Goal: Check status: Check status

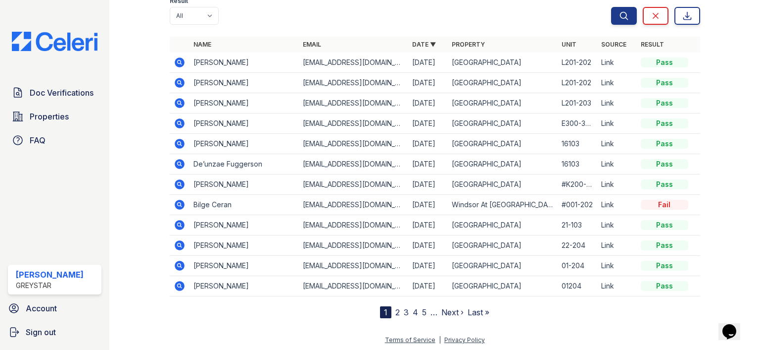
scroll to position [117, 0]
click at [181, 281] on icon at bounding box center [180, 285] width 10 height 10
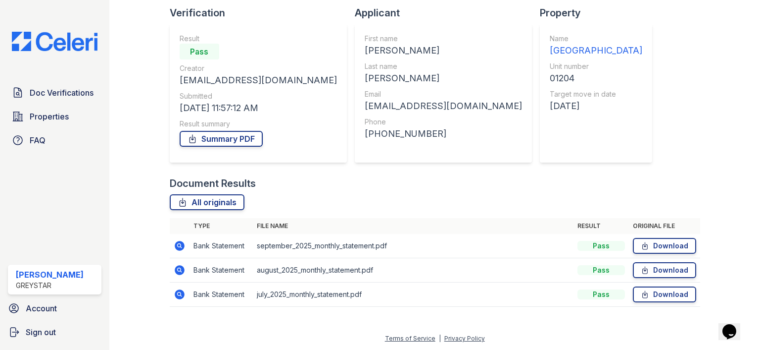
scroll to position [67, 0]
click at [180, 244] on icon at bounding box center [180, 246] width 10 height 10
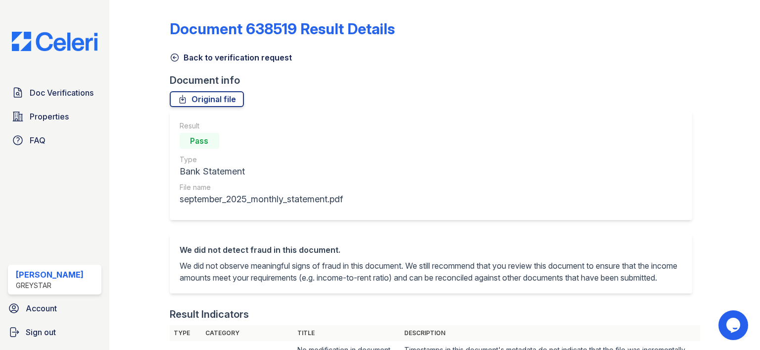
click at [182, 53] on link "Back to verification request" at bounding box center [231, 57] width 122 height 12
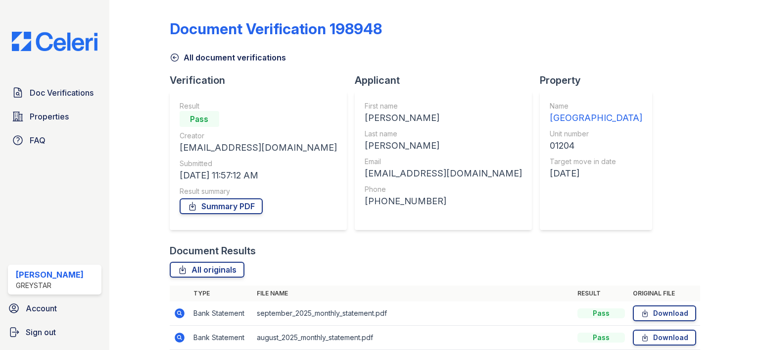
click at [180, 55] on link "All document verifications" at bounding box center [228, 57] width 116 height 12
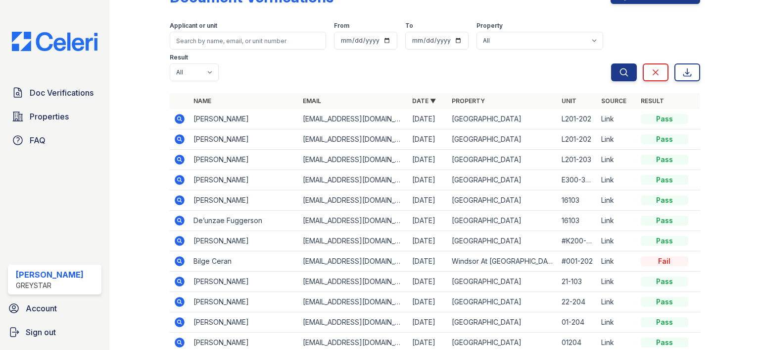
scroll to position [89, 0]
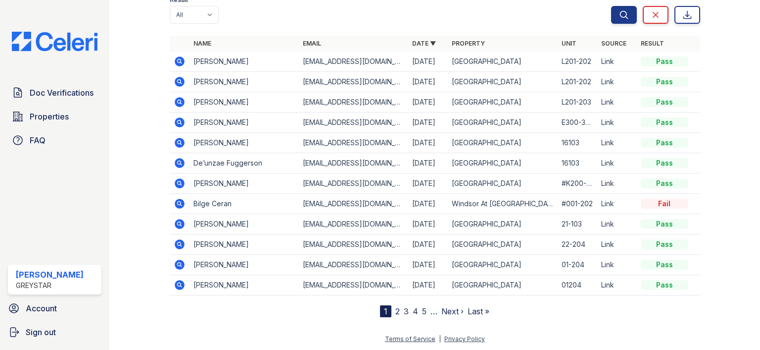
click at [396, 310] on link "2" at bounding box center [398, 311] width 4 height 10
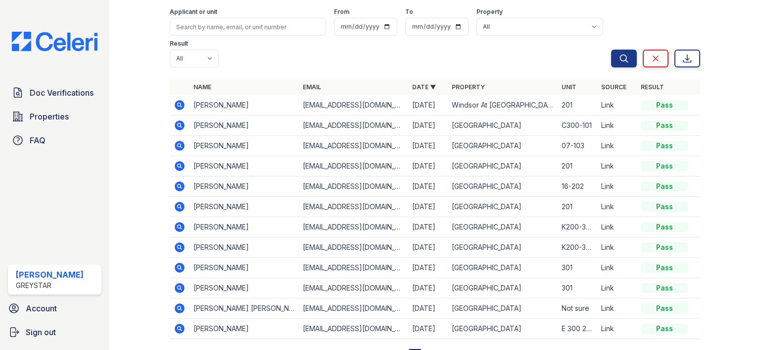
scroll to position [89, 0]
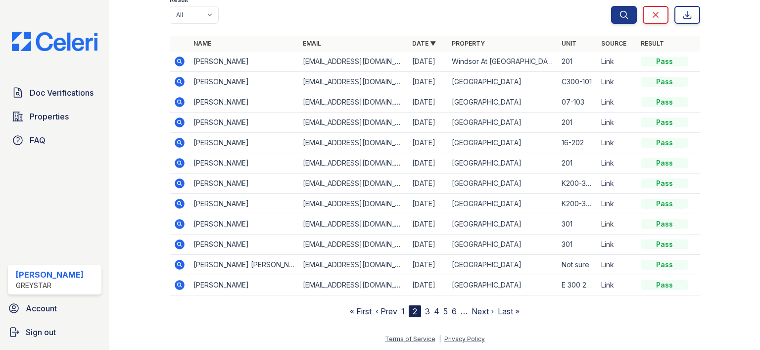
click at [401, 309] on link "1" at bounding box center [402, 311] width 3 height 10
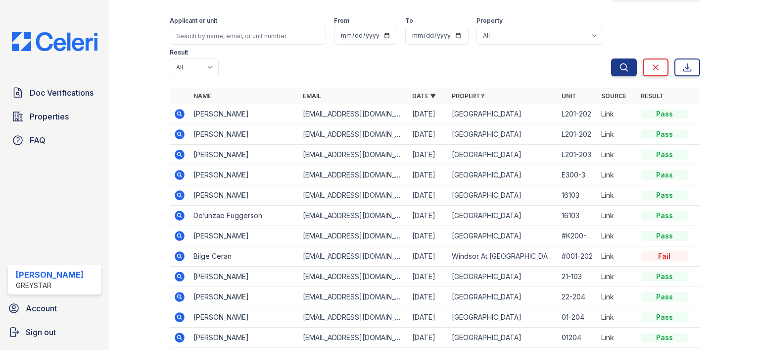
scroll to position [89, 0]
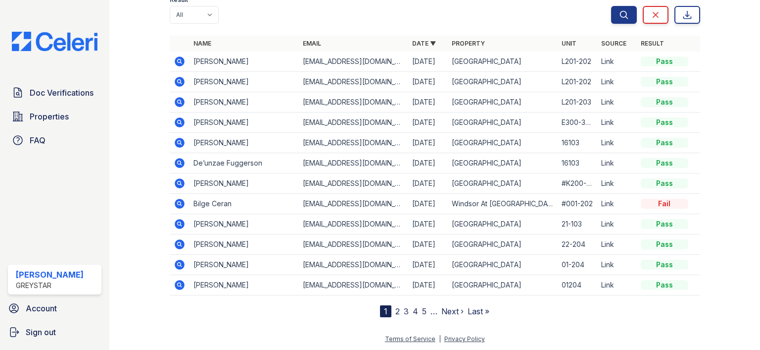
click at [180, 260] on icon at bounding box center [180, 264] width 10 height 10
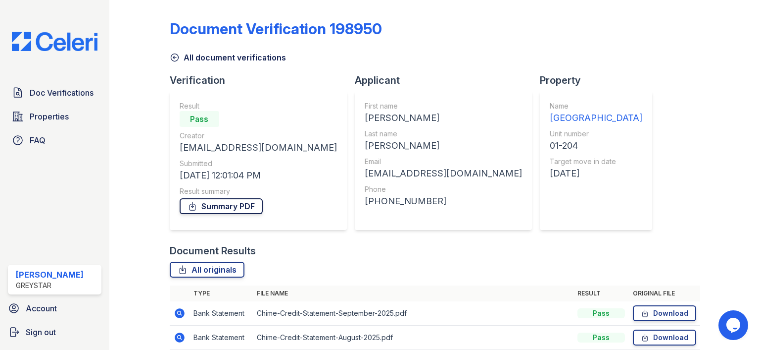
click at [244, 206] on link "Summary PDF" at bounding box center [221, 206] width 83 height 16
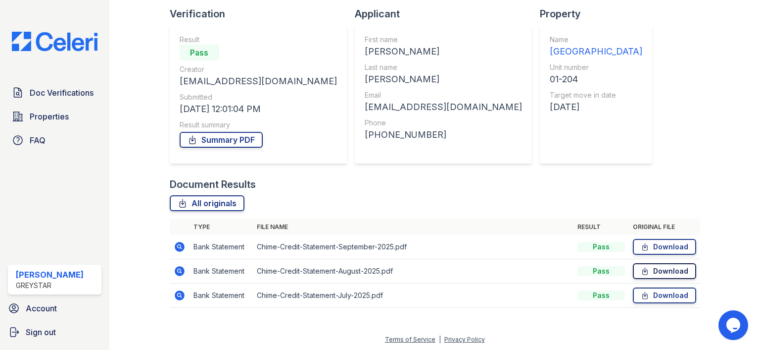
scroll to position [67, 0]
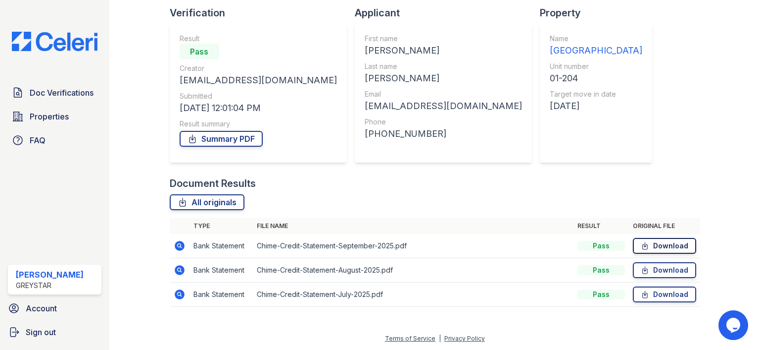
click at [656, 243] on link "Download" at bounding box center [664, 246] width 63 height 16
click at [654, 271] on link "Download" at bounding box center [664, 270] width 63 height 16
click at [650, 293] on link "Download" at bounding box center [664, 294] width 63 height 16
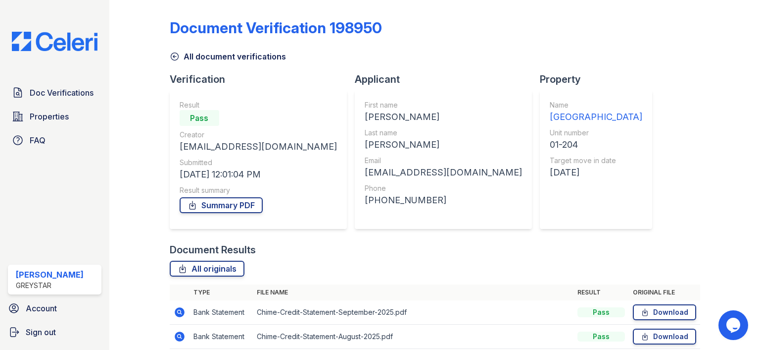
scroll to position [0, 0]
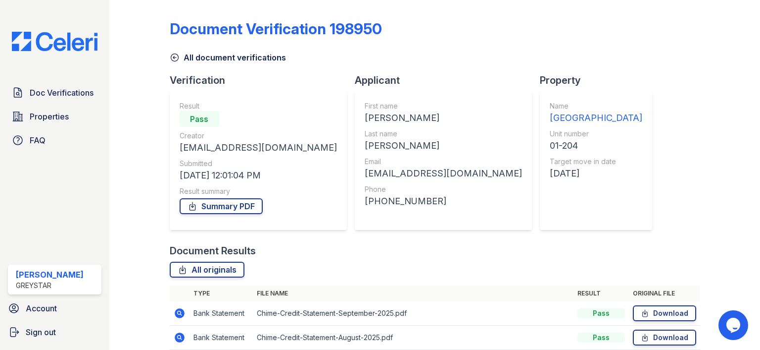
click at [178, 59] on icon at bounding box center [175, 57] width 10 height 10
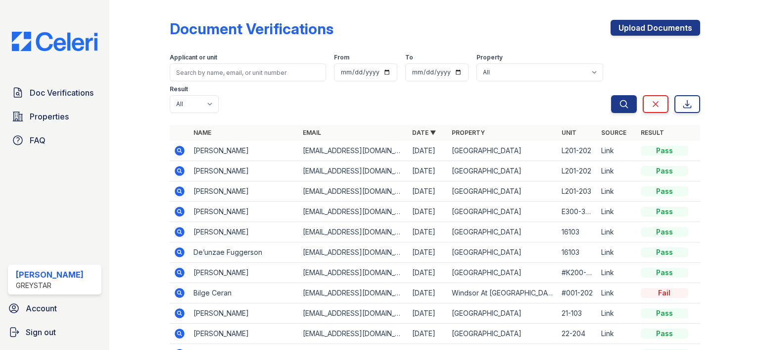
scroll to position [89, 0]
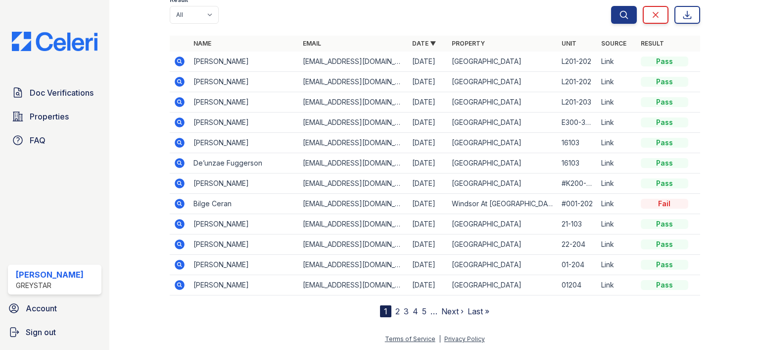
click at [183, 286] on icon at bounding box center [180, 285] width 10 height 10
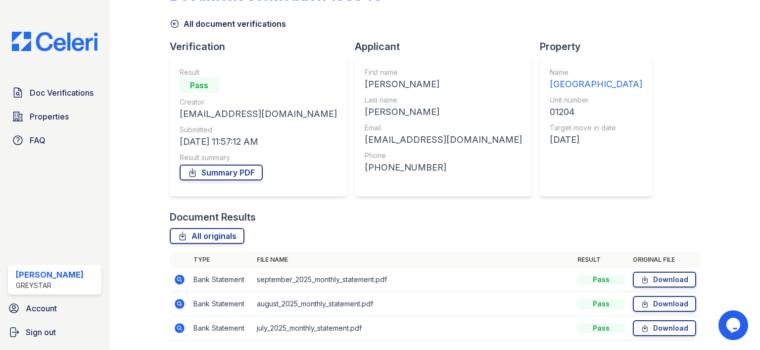
scroll to position [67, 0]
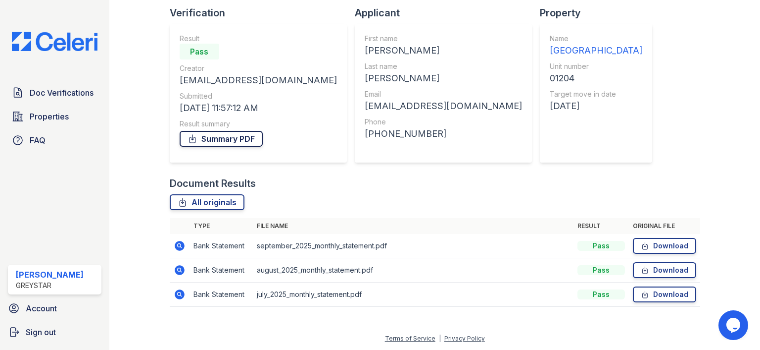
click at [246, 140] on link "Summary PDF" at bounding box center [221, 139] width 83 height 16
click at [641, 247] on icon at bounding box center [645, 246] width 8 height 10
click at [655, 268] on link "Download" at bounding box center [664, 270] width 63 height 16
click at [642, 291] on icon at bounding box center [645, 294] width 8 height 10
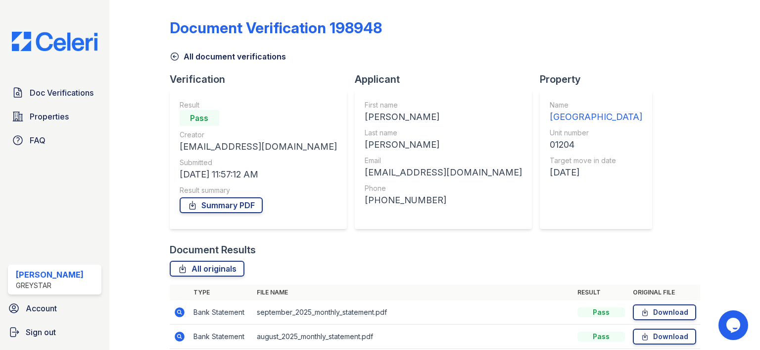
scroll to position [0, 0]
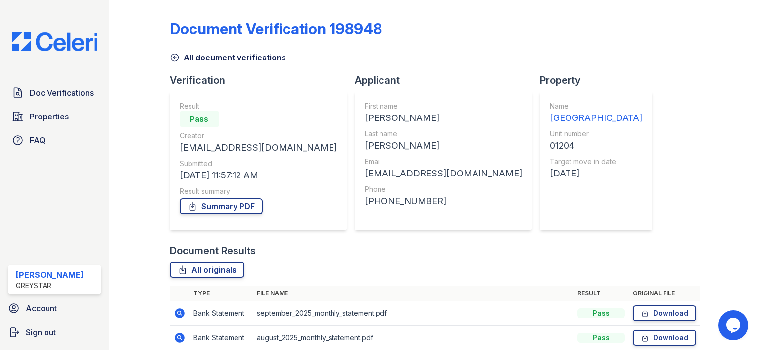
click at [174, 55] on icon at bounding box center [175, 57] width 10 height 10
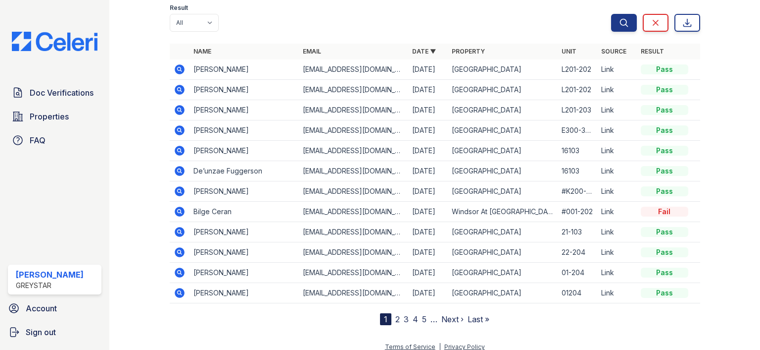
scroll to position [89, 0]
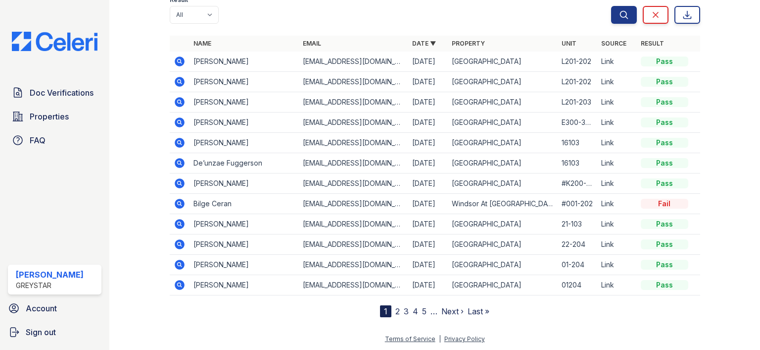
click at [396, 308] on link "2" at bounding box center [398, 311] width 4 height 10
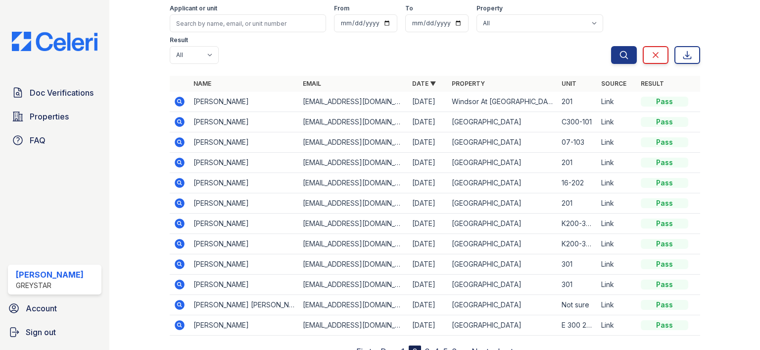
scroll to position [89, 0]
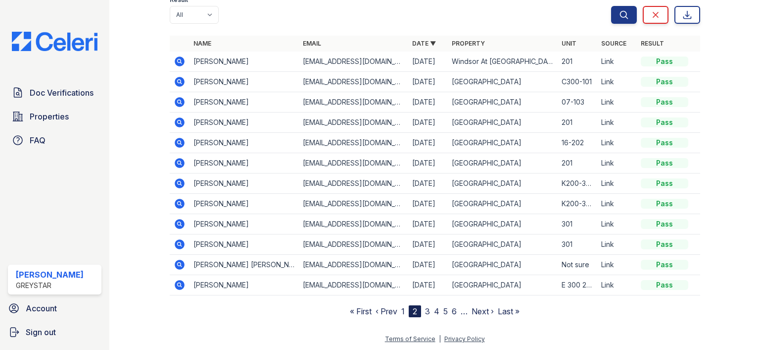
click at [401, 310] on link "1" at bounding box center [402, 311] width 3 height 10
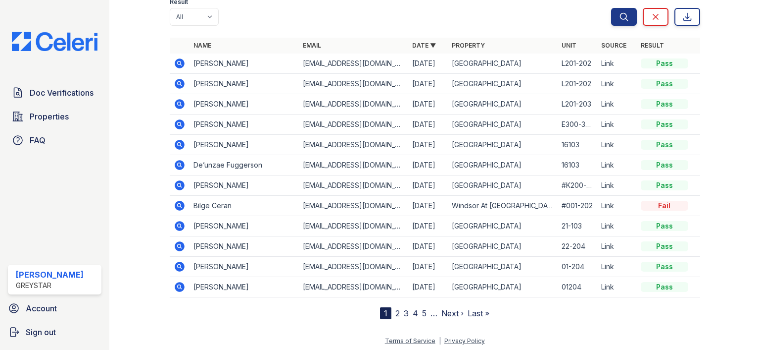
scroll to position [89, 0]
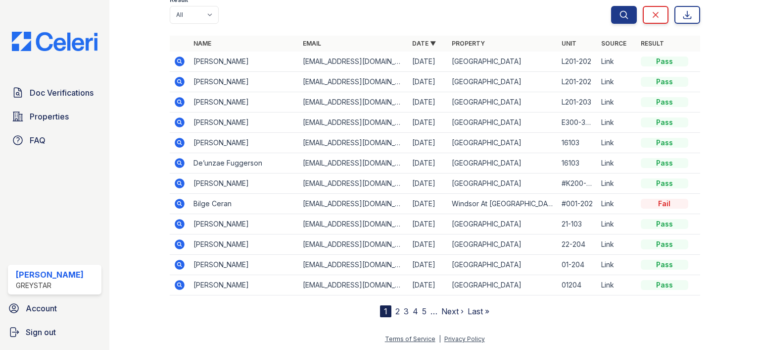
click at [183, 282] on icon at bounding box center [180, 285] width 10 height 10
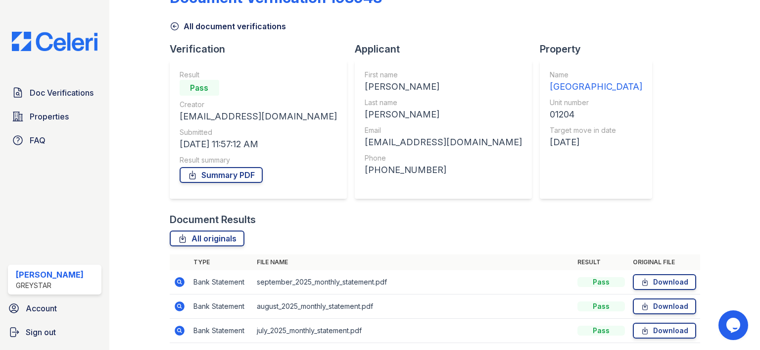
scroll to position [67, 0]
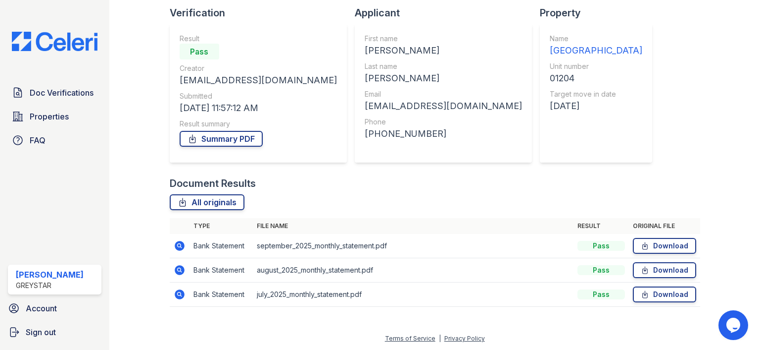
click at [181, 291] on icon at bounding box center [180, 294] width 10 height 10
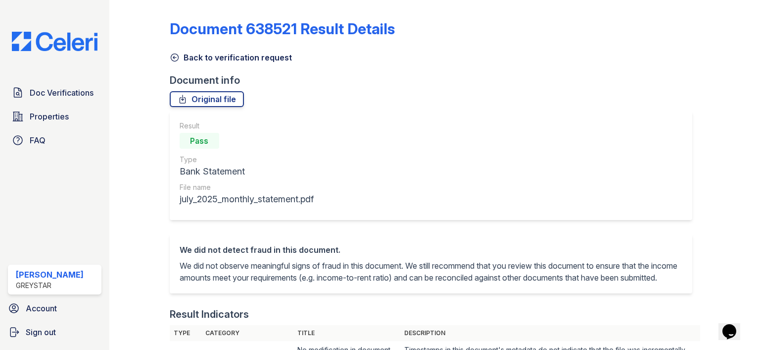
click at [190, 59] on link "Back to verification request" at bounding box center [231, 57] width 122 height 12
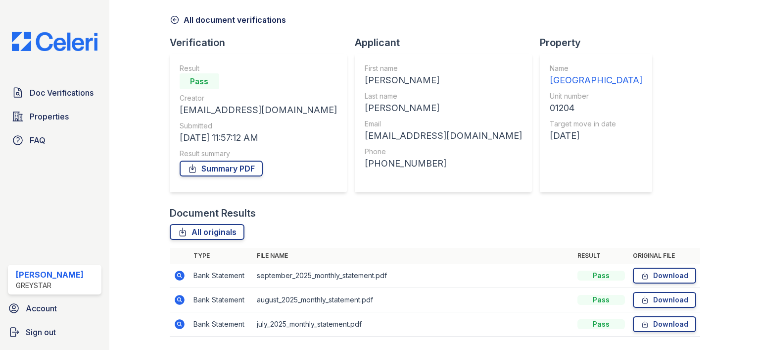
scroll to position [67, 0]
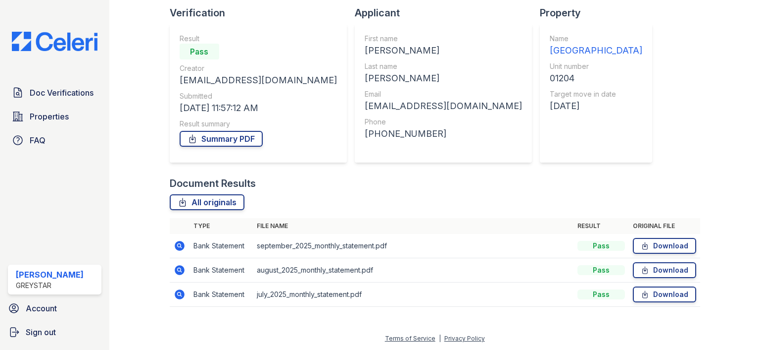
click at [178, 246] on icon at bounding box center [180, 246] width 12 height 12
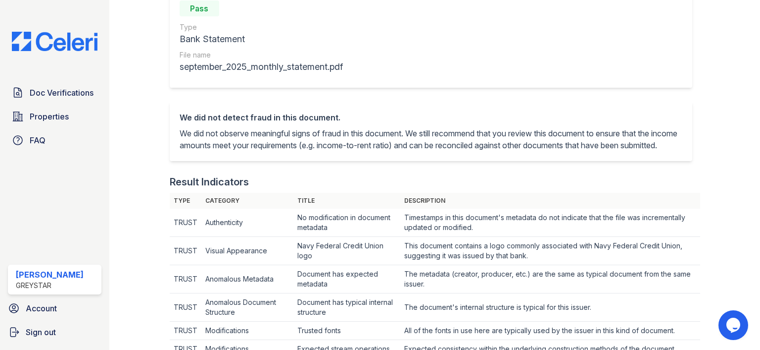
scroll to position [18, 0]
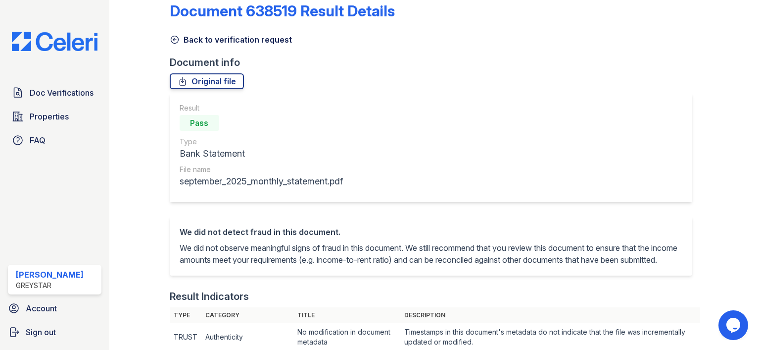
click at [188, 38] on link "Back to verification request" at bounding box center [231, 40] width 122 height 12
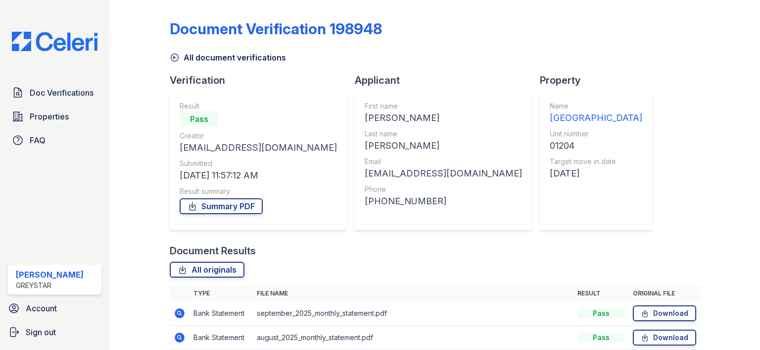
click at [183, 59] on link "All document verifications" at bounding box center [228, 57] width 116 height 12
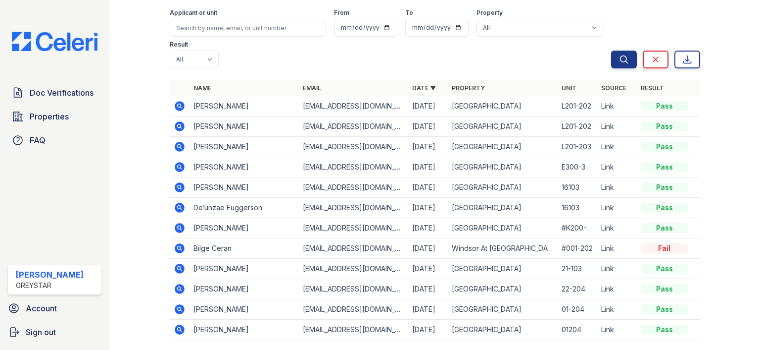
scroll to position [89, 0]
